Goal: Transaction & Acquisition: Purchase product/service

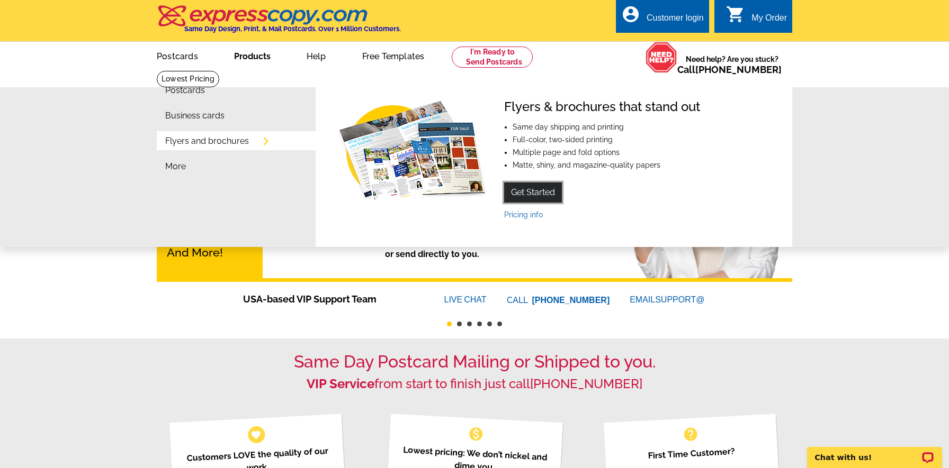
click at [525, 193] on link "Get Started" at bounding box center [533, 193] width 58 height 20
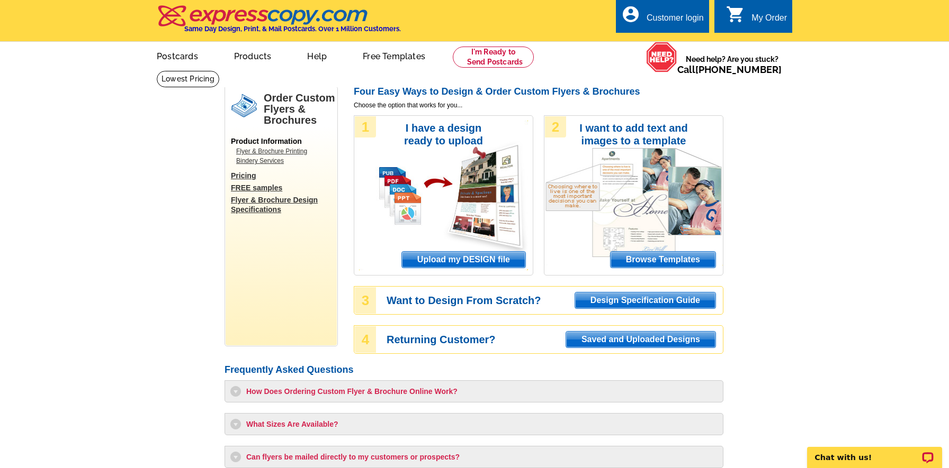
click at [287, 152] on link "Flyer & Brochure Printing" at bounding box center [283, 152] width 95 height 10
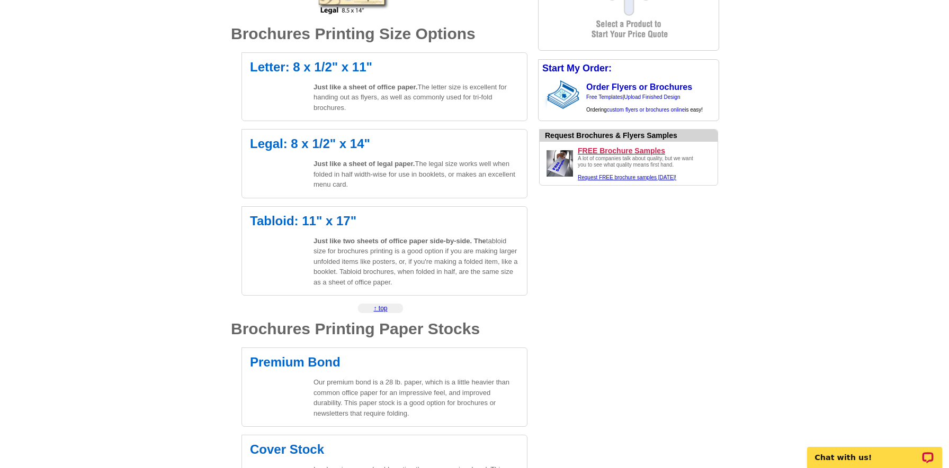
scroll to position [353, 0]
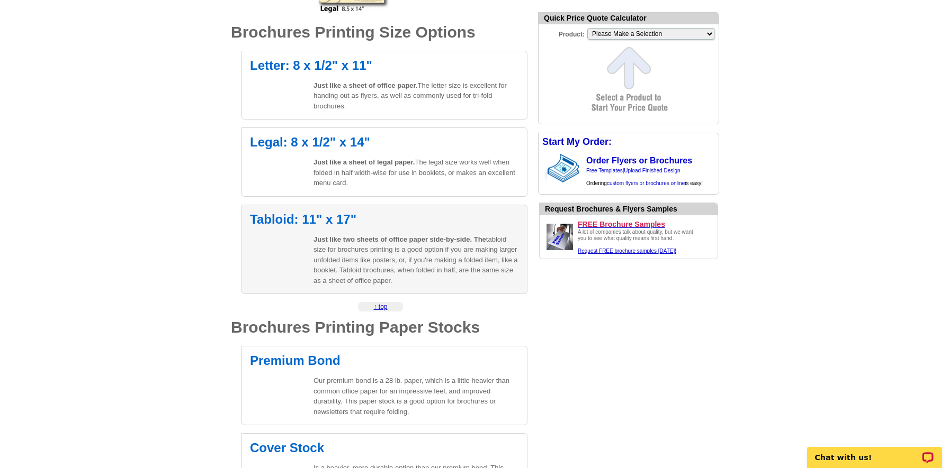
click at [293, 226] on div "Tabloid: 11" x 17" Just like two sheets of office paper side-by-side. The tablo…" at bounding box center [384, 250] width 286 height 90
select select "8"
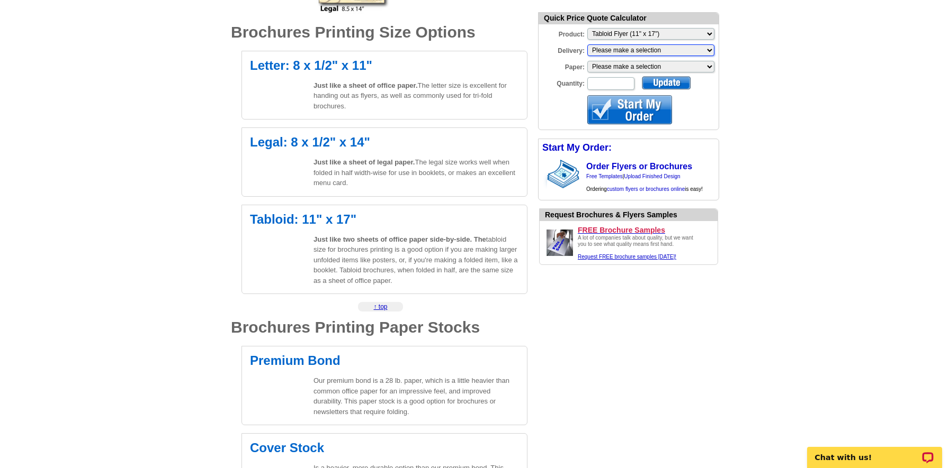
click at [637, 51] on select "Please make a selection Print + Address+USPS First Class Print-Only+Shipped To …" at bounding box center [650, 50] width 127 height 12
click at [631, 67] on select "Please make a selection Regular Bond Paper Gloss Cover" at bounding box center [650, 67] width 127 height 12
select select "3"
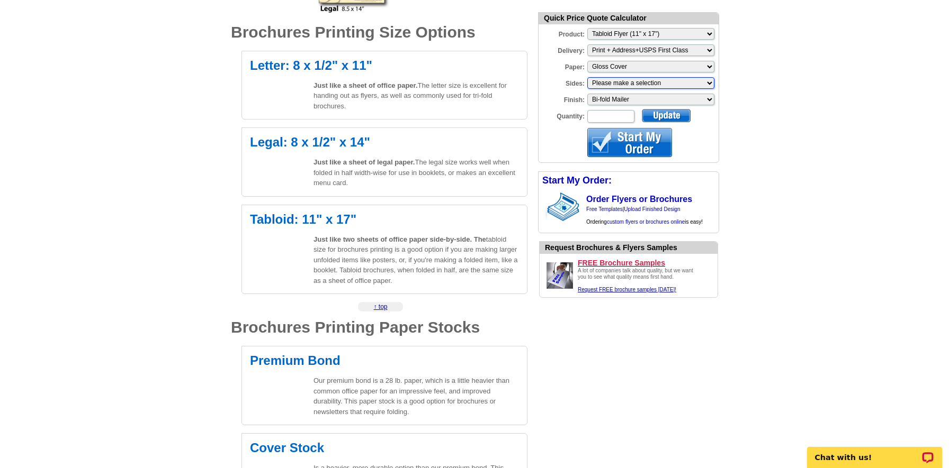
click at [622, 84] on select "Please make a selection Two sided, color + B/W Two sided, full color" at bounding box center [650, 83] width 127 height 12
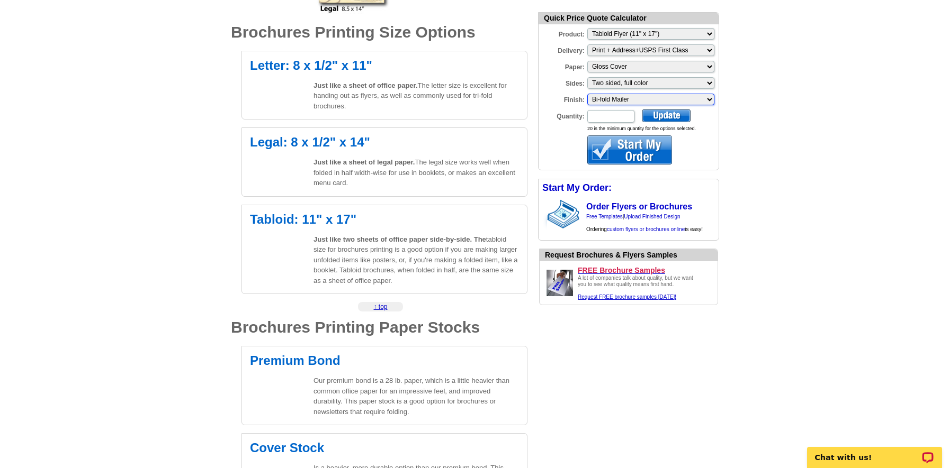
click at [619, 100] on select "Please make a selection Bi-fold Mailer" at bounding box center [650, 100] width 127 height 12
click at [587, 94] on select "Please make a selection Bi-fold Mailer" at bounding box center [650, 100] width 127 height 12
click at [605, 119] on input "Quantity:" at bounding box center [610, 116] width 47 height 13
type input "200"
click at [675, 115] on div at bounding box center [666, 115] width 49 height 13
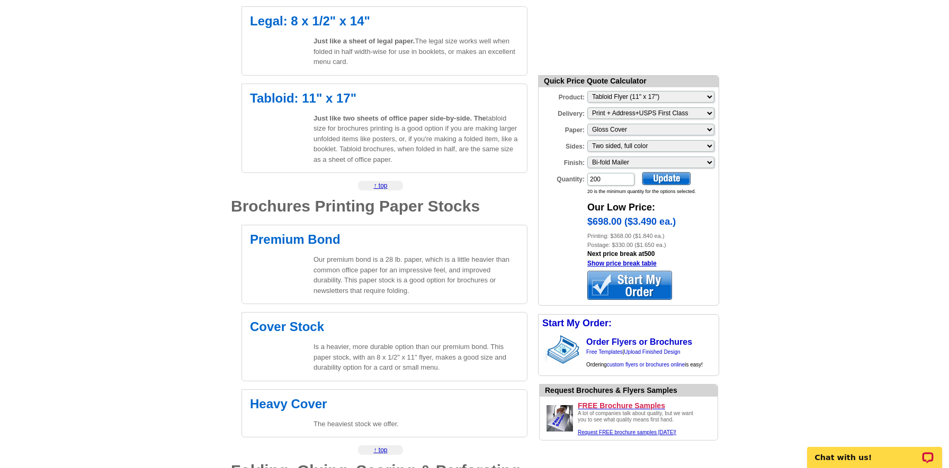
scroll to position [472, 0]
